Goal: Information Seeking & Learning: Find specific fact

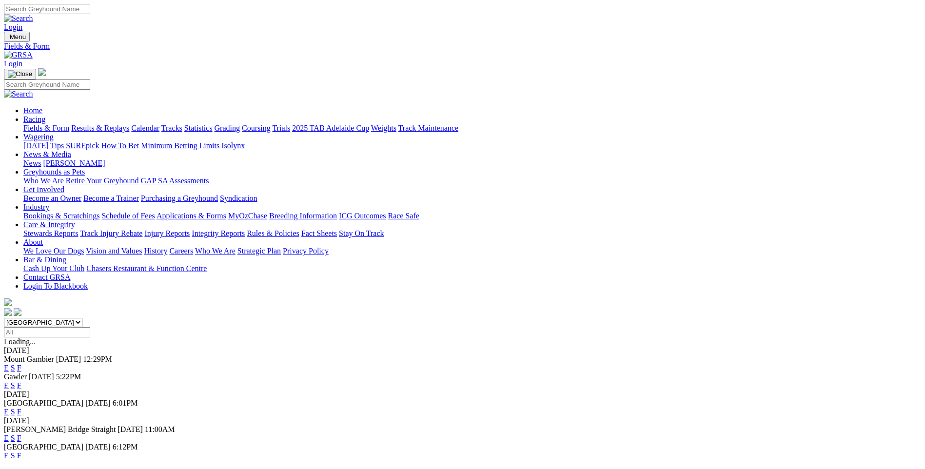
click at [45, 115] on link "Racing" at bounding box center [34, 119] width 22 height 8
click at [213, 124] on link "Statistics" at bounding box center [198, 128] width 28 height 8
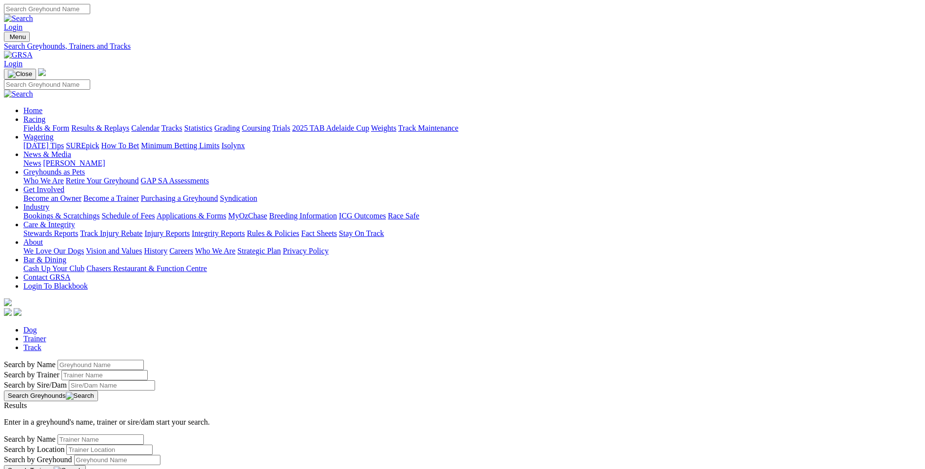
click at [144, 360] on input "Search by Greyhound name" at bounding box center [101, 365] width 86 height 10
type input "he's magic"
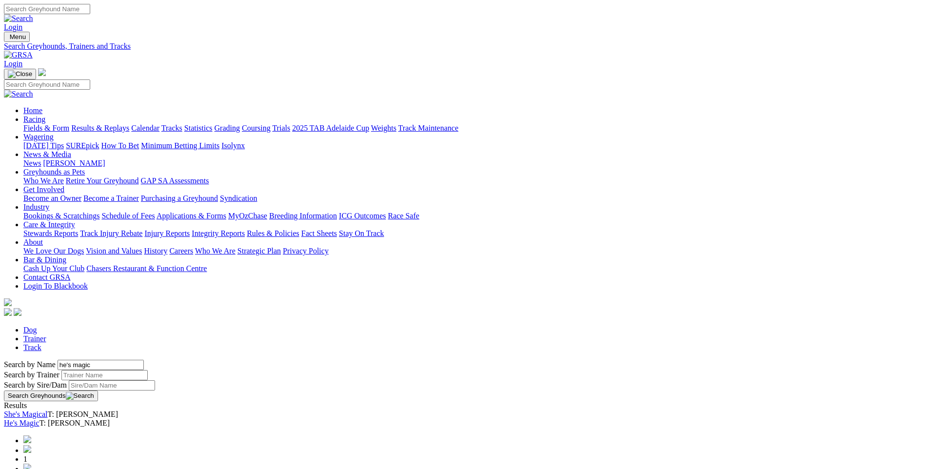
click at [39, 419] on link "He's Magic" at bounding box center [22, 423] width 36 height 8
